Goal: Transaction & Acquisition: Purchase product/service

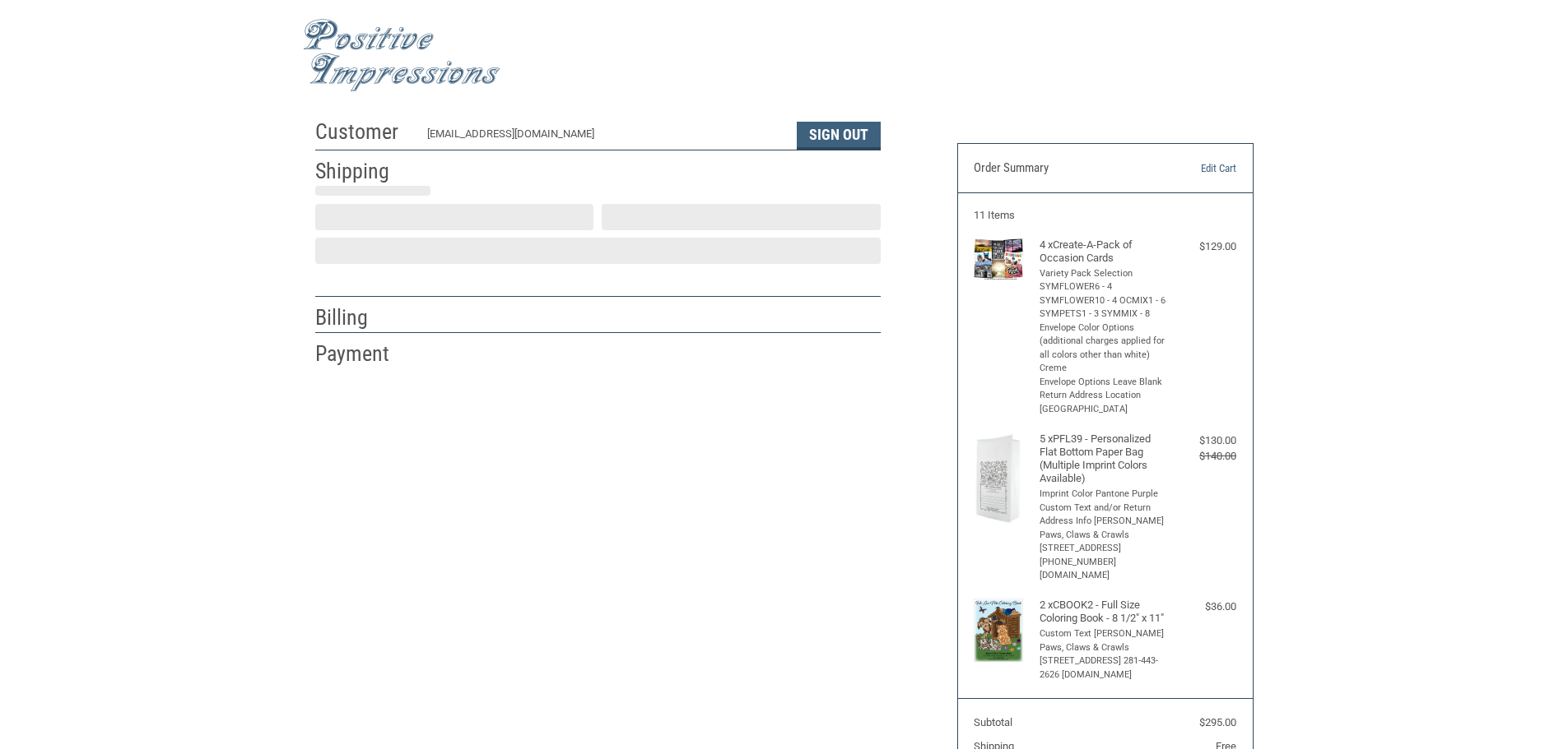
select select "US"
select select "[GEOGRAPHIC_DATA]"
type input "Spring"
select select "[GEOGRAPHIC_DATA]"
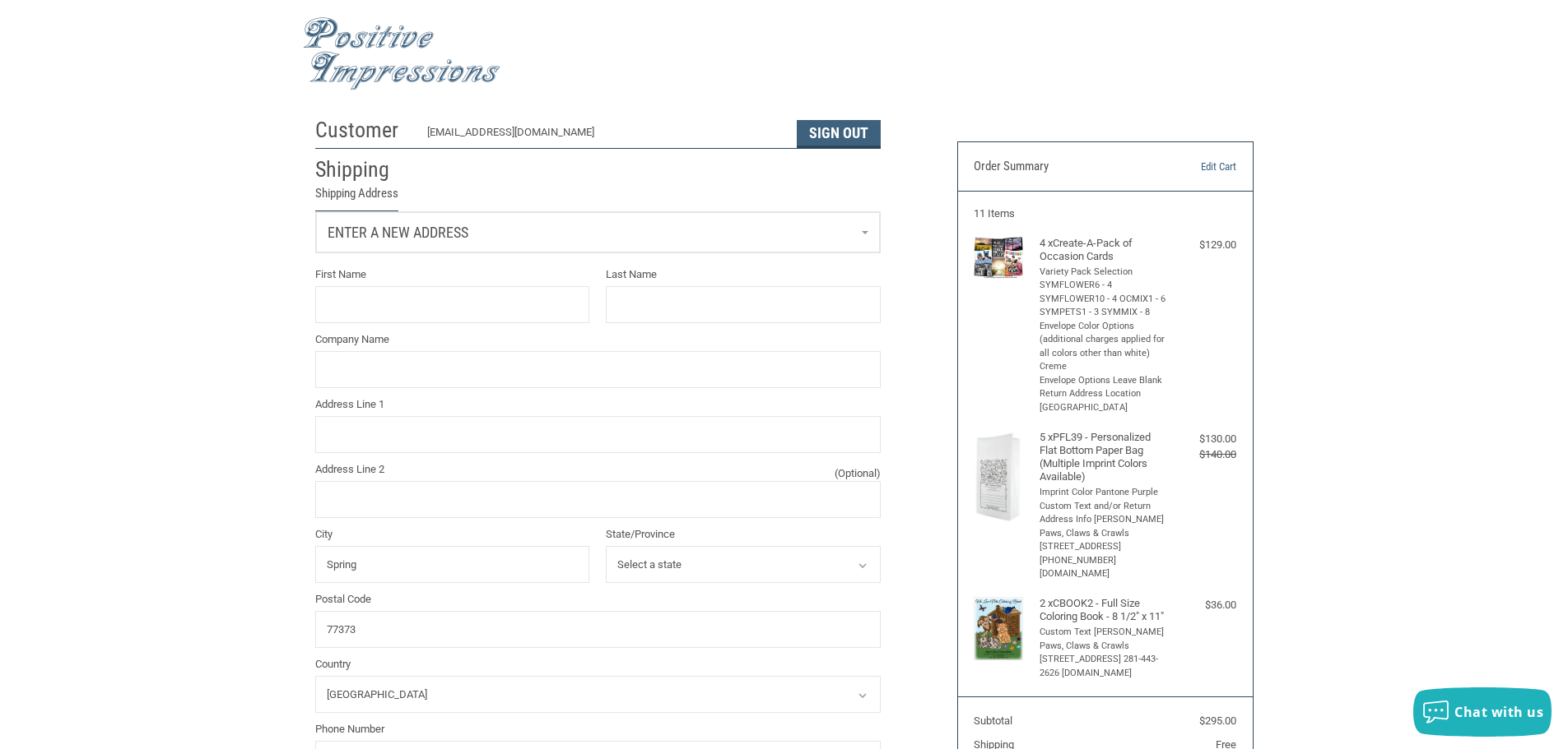
click at [578, 239] on link "Enter a new address" at bounding box center [598, 233] width 563 height 41
click at [444, 312] on p "[PERSON_NAME][GEOGRAPHIC_DATA], PLLC 8325620244" at bounding box center [597, 319] width 530 height 17
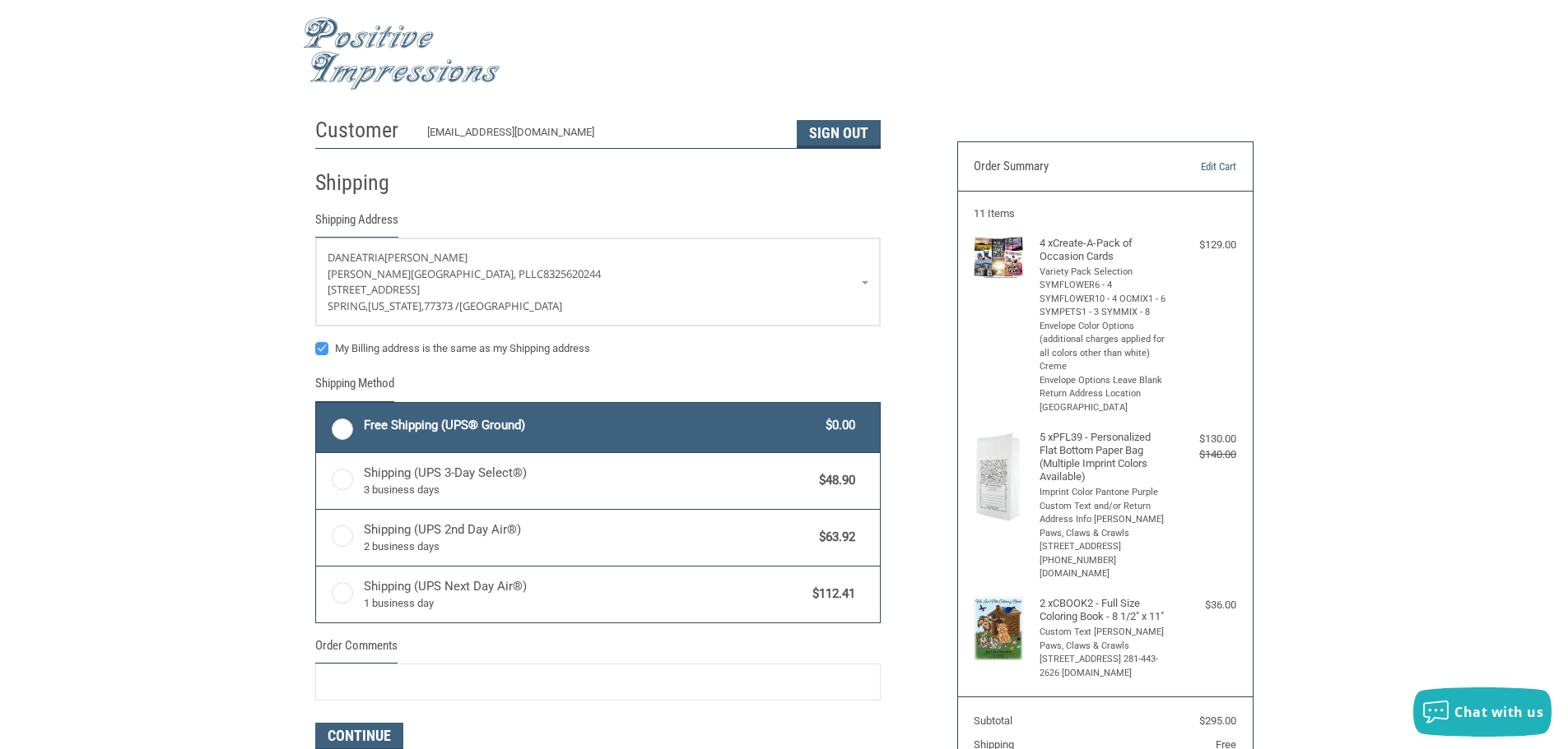
click at [263, 419] on div "Customer [EMAIL_ADDRESS][DOMAIN_NAME] Sign Out Shipping Shipping Address DANEAT…" at bounding box center [784, 521] width 1568 height 823
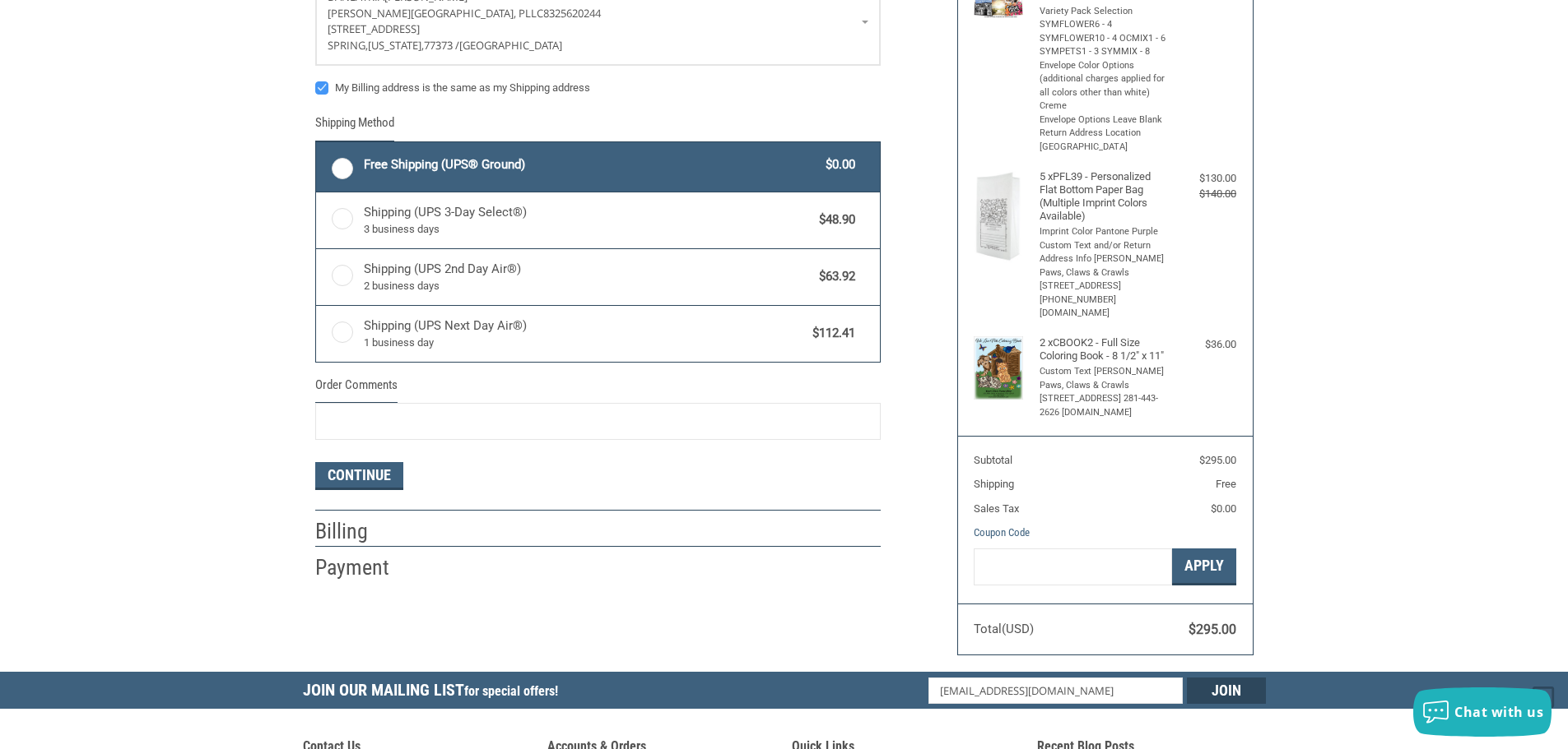
scroll to position [265, 0]
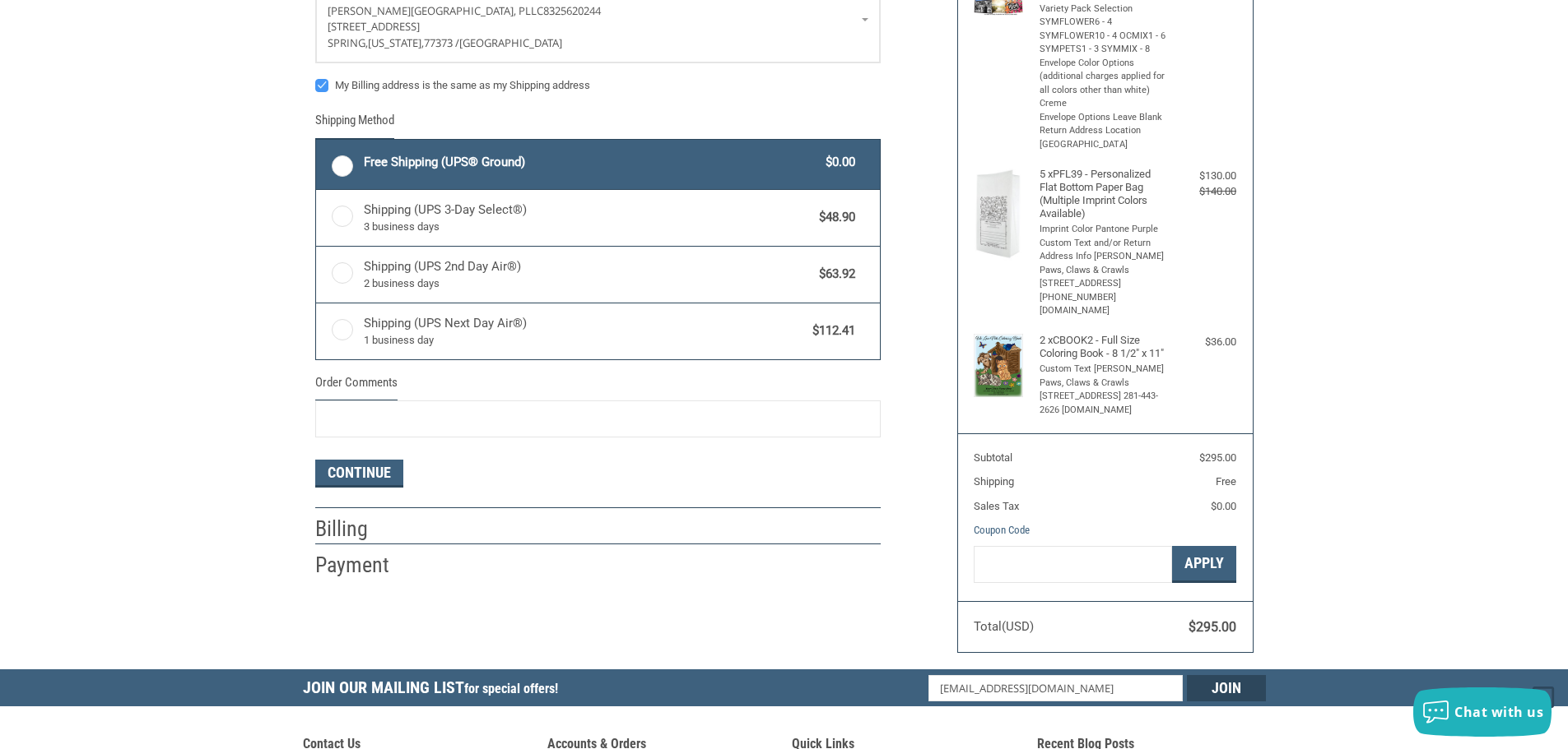
click at [365, 157] on span "Free Shipping (UPS® Ground)" at bounding box center [591, 162] width 454 height 19
click at [317, 143] on input "Free Shipping (UPS® Ground) $0.00" at bounding box center [316, 142] width 1 height 1
radio input "true"
click at [361, 475] on button "Continue" at bounding box center [359, 474] width 88 height 28
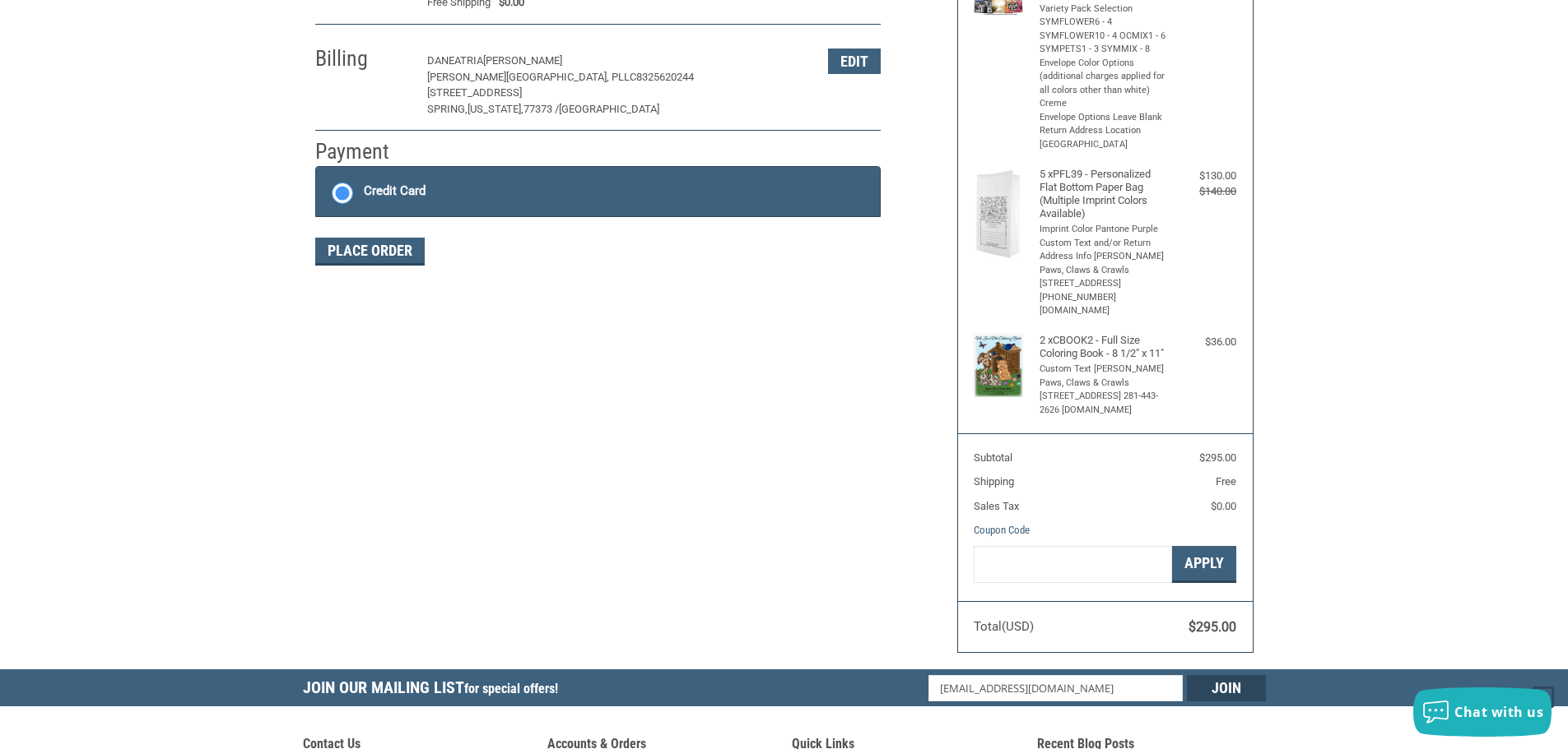
scroll to position [247, 0]
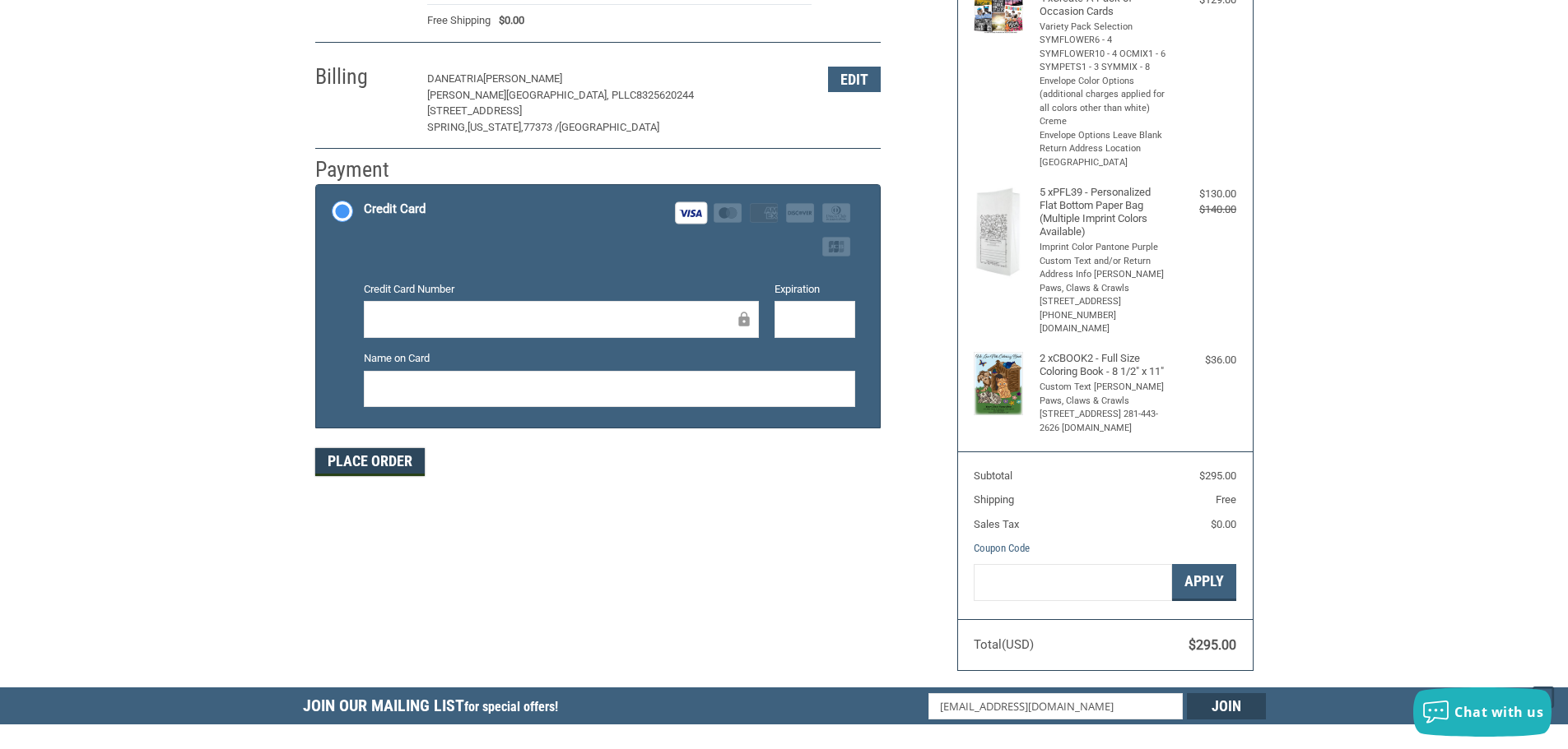
click at [400, 463] on button "Place Order" at bounding box center [370, 462] width 110 height 28
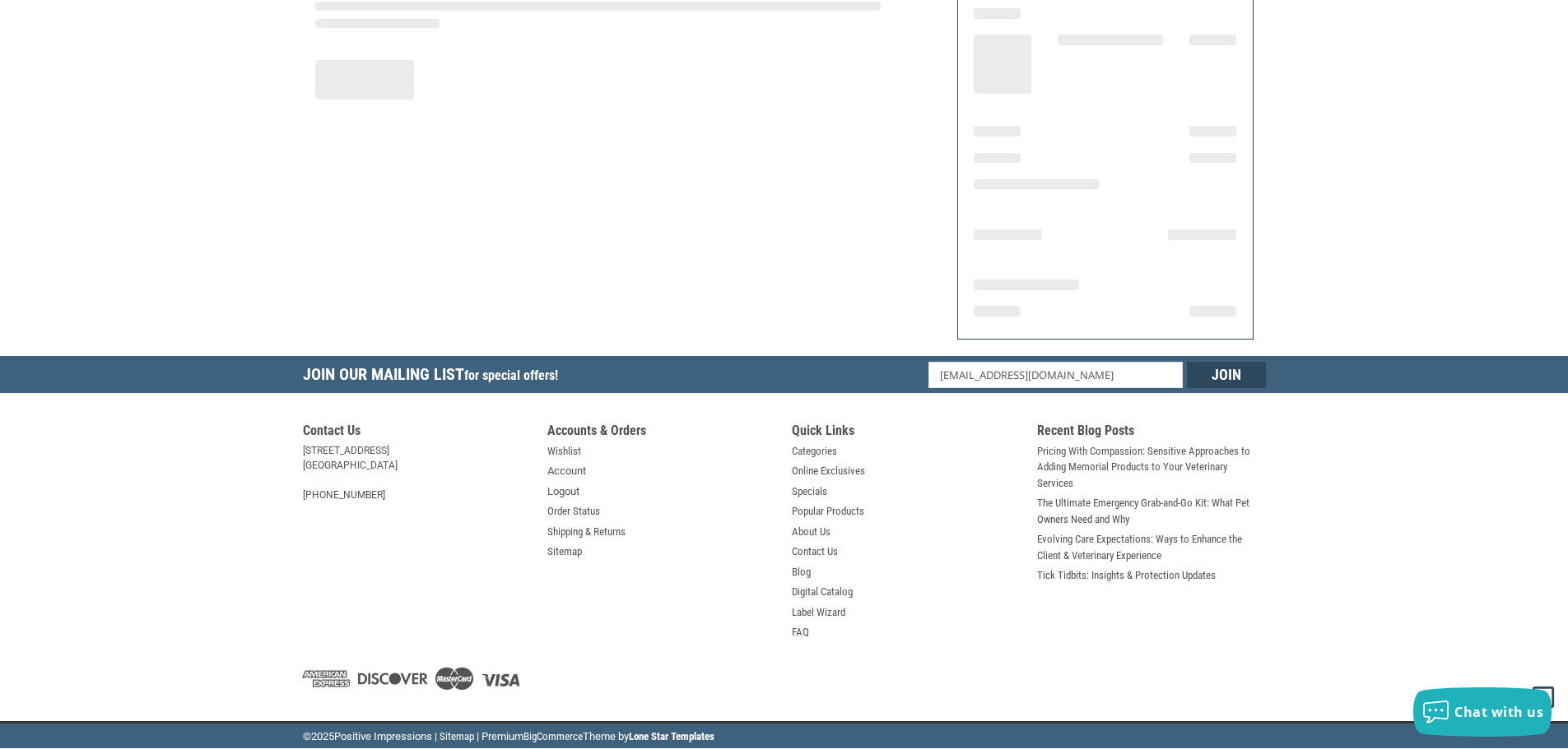
scroll to position [197, 0]
